Goal: Task Accomplishment & Management: Manage account settings

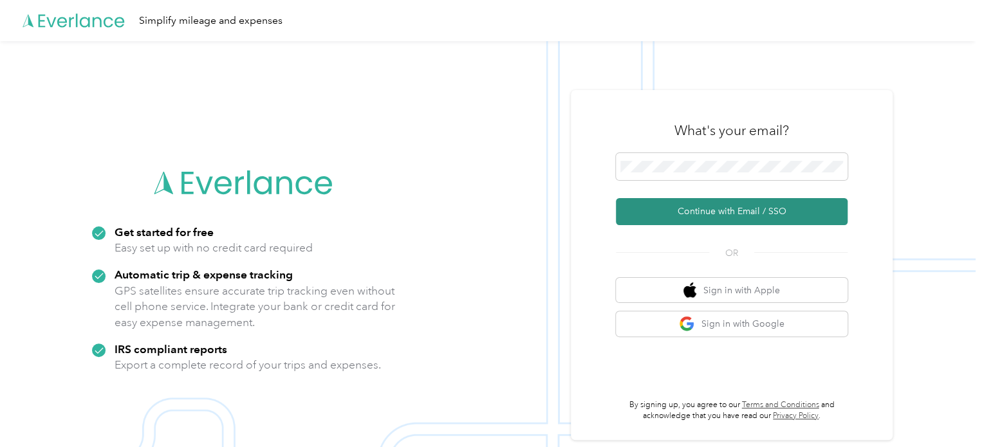
click at [734, 208] on button "Continue with Email / SSO" at bounding box center [732, 211] width 232 height 27
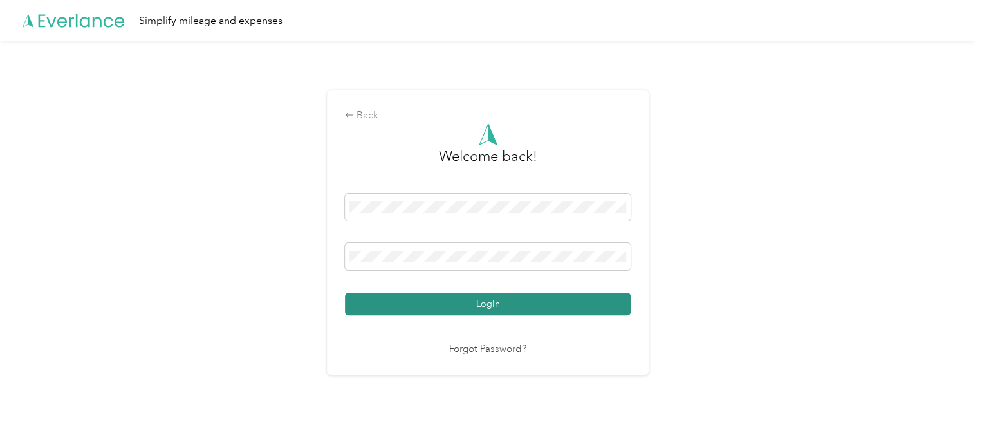
click at [542, 303] on button "Login" at bounding box center [488, 304] width 286 height 23
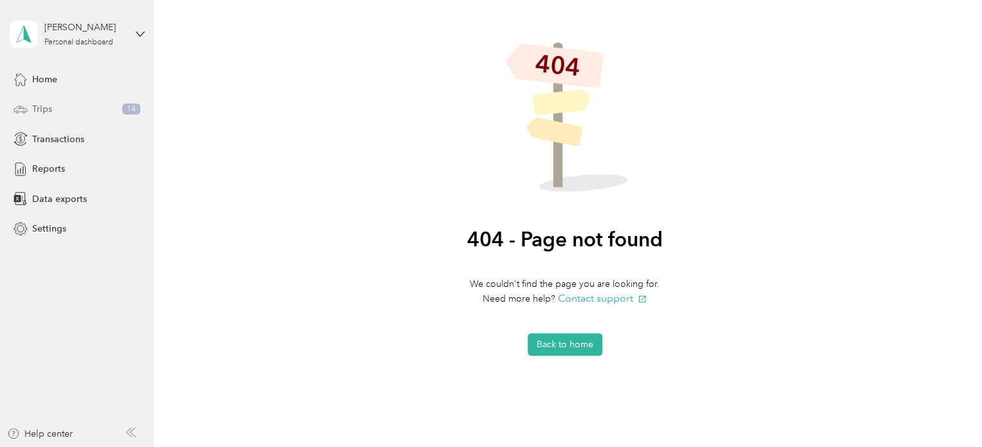
click at [62, 98] on div "Trips 14" at bounding box center [77, 109] width 135 height 23
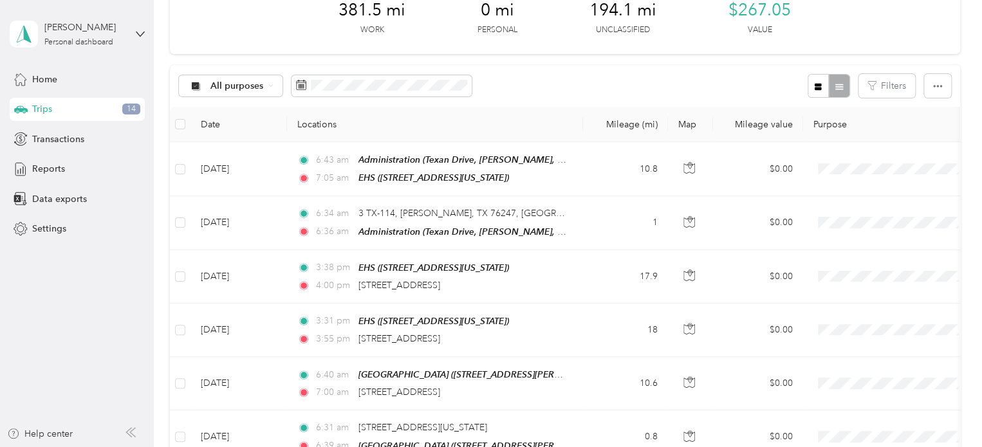
scroll to position [85, 0]
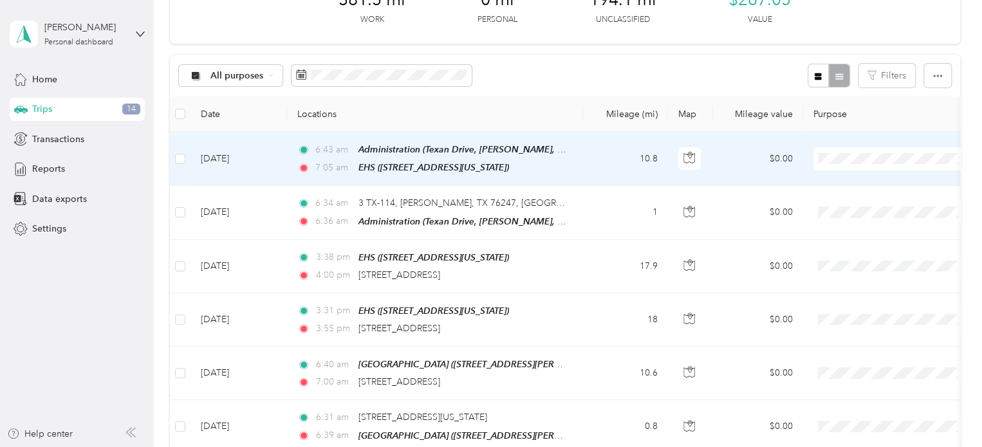
click at [856, 182] on span "NISD" at bounding box center [904, 179] width 119 height 14
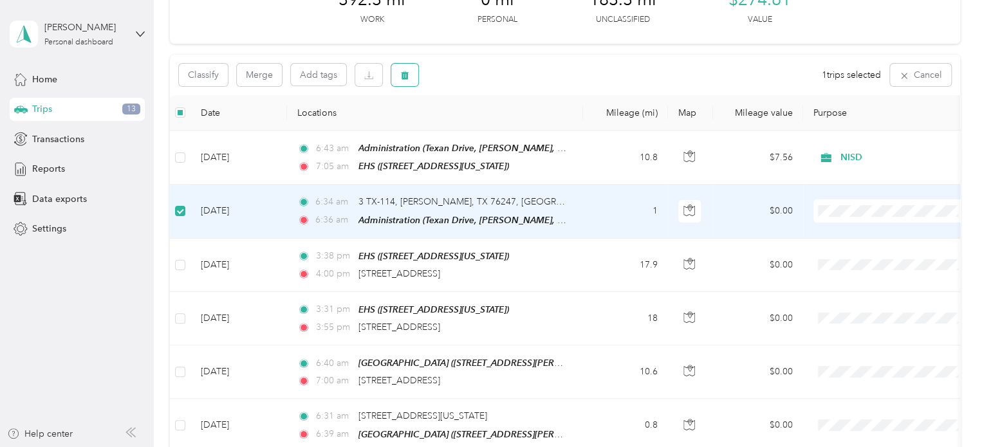
click at [400, 77] on icon "button" at bounding box center [404, 75] width 9 height 9
